Goal: Check status: Check status

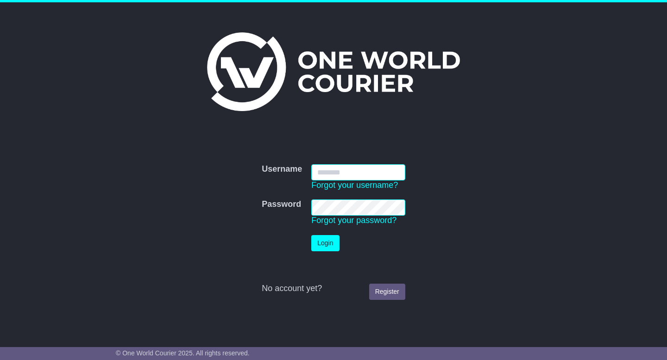
type input "**********"
click at [321, 241] on button "Login" at bounding box center [325, 243] width 28 height 16
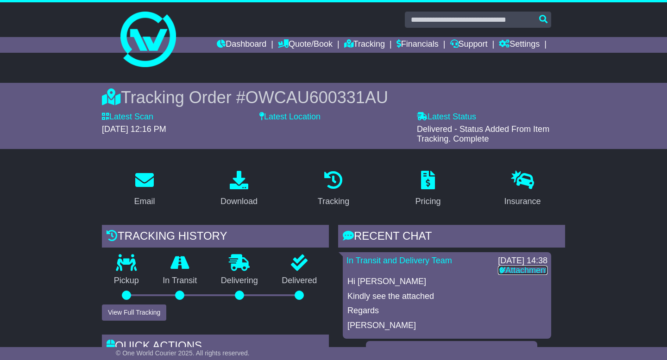
click at [524, 273] on link "Attachment" at bounding box center [523, 270] width 50 height 9
